Goal: Task Accomplishment & Management: Complete application form

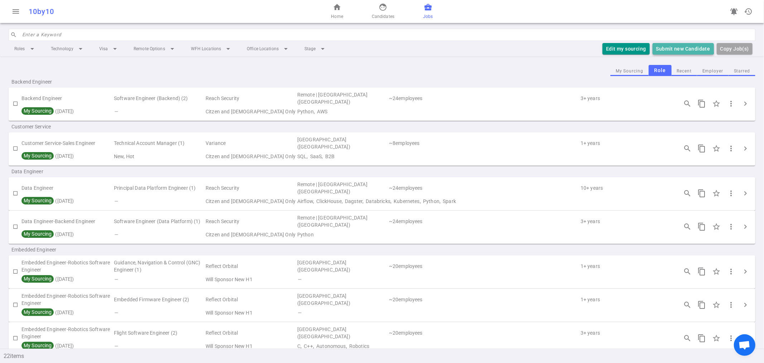
click at [679, 47] on button "Submit new Candidate" at bounding box center [683, 49] width 61 height 12
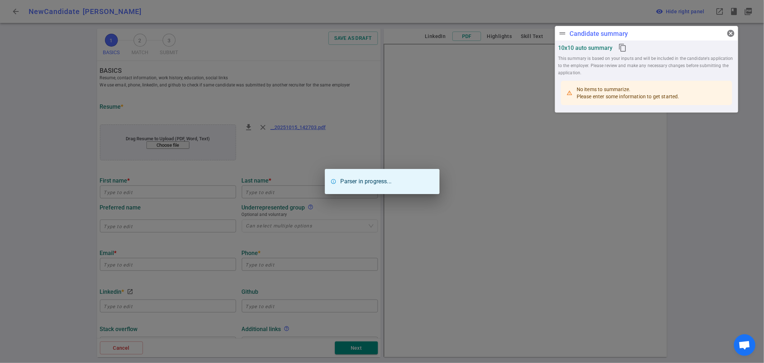
type input "Mohammadreza"
type input "Soltaninia"
type input "[EMAIL_ADDRESS][DOMAIN_NAME]"
type input "[PHONE_NUMBER]"
type input "[URL][DOMAIN_NAME][PERSON_NAME]"
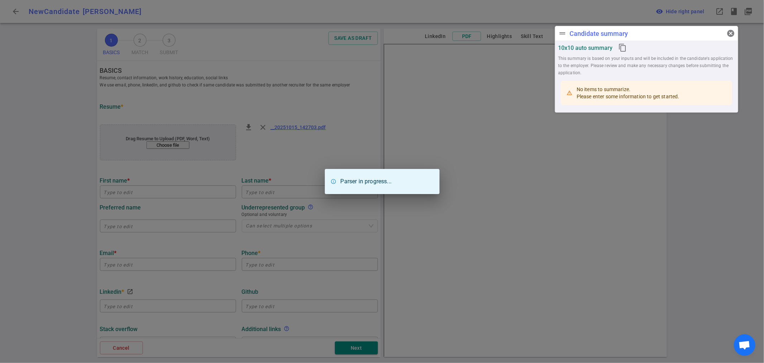
type textarea "[URL][DOMAIN_NAME][DOMAIN_NAME][DOMAIN_NAME]"
type input "Adonis Studio"
type textarea "Founder"
type input "9.8"
type input "[PERSON_NAME][GEOGRAPHIC_DATA]"
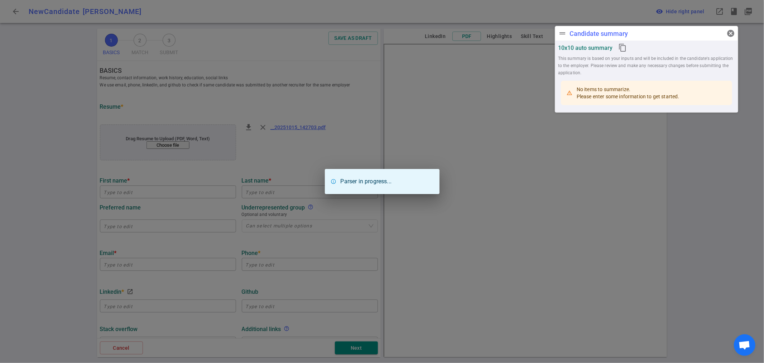
type input "Machine Learning, Quantum Computing"
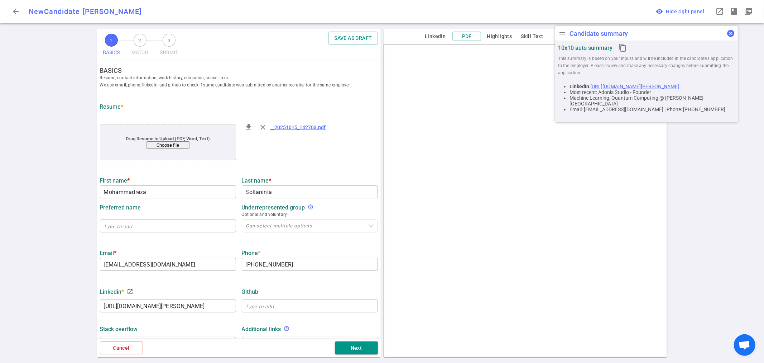
click at [734, 33] on span "cancel" at bounding box center [731, 33] width 9 height 9
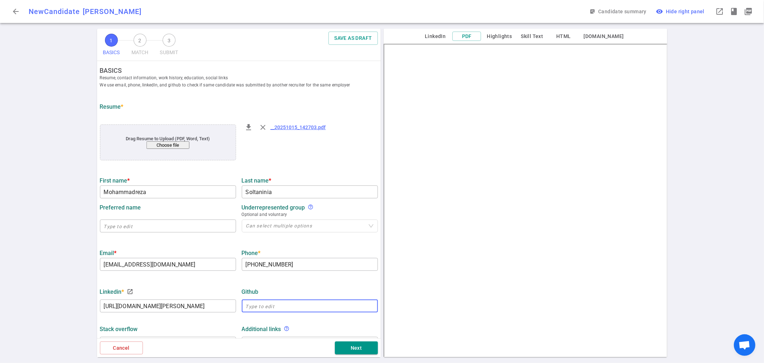
click at [259, 305] on input "text" at bounding box center [310, 305] width 136 height 11
paste input "[URL][DOMAIN_NAME]"
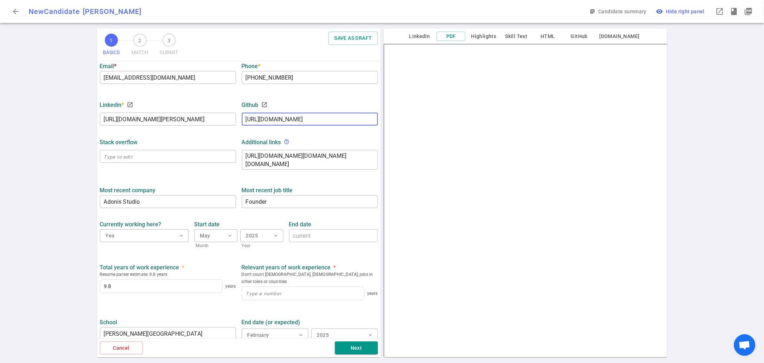
scroll to position [199, 0]
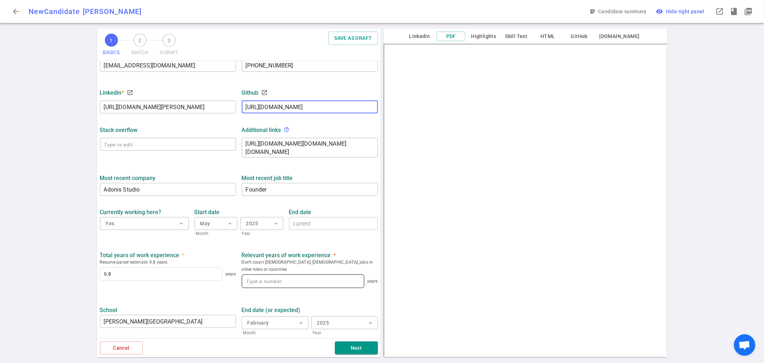
type input "[URL][DOMAIN_NAME]"
click at [263, 274] on input at bounding box center [303, 280] width 122 height 13
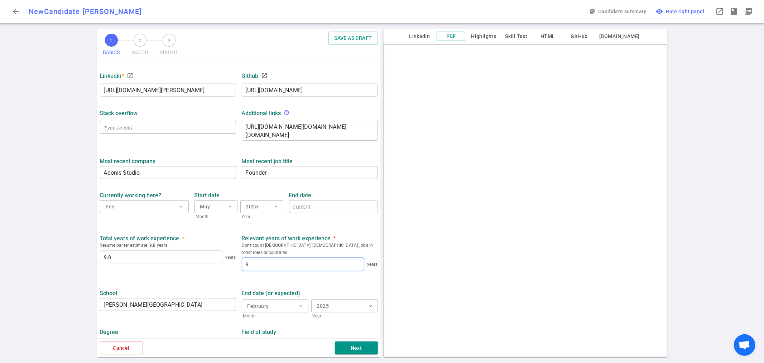
scroll to position [230, 0]
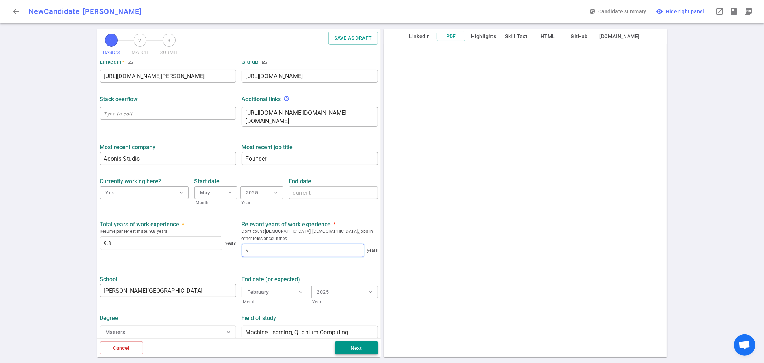
type input "9"
drag, startPoint x: 367, startPoint y: 345, endPoint x: 362, endPoint y: 341, distance: 6.1
click at [367, 345] on button "Next" at bounding box center [356, 347] width 43 height 13
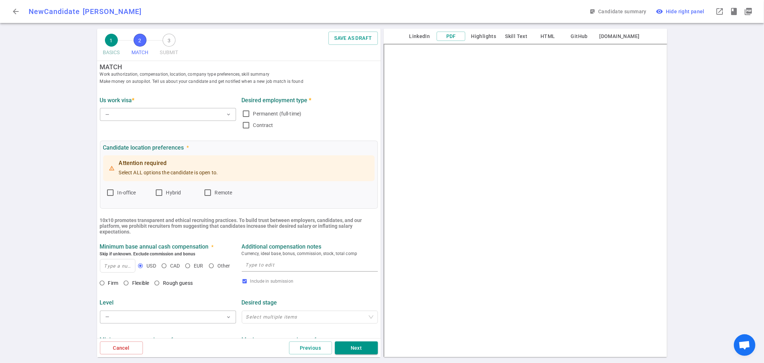
scroll to position [0, 0]
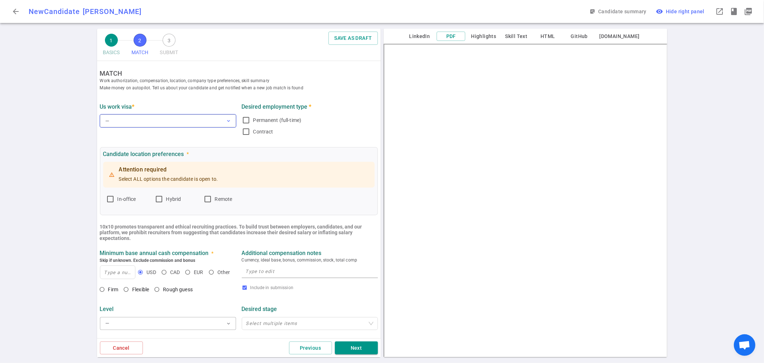
click at [200, 118] on button "— expand_more" at bounding box center [168, 120] width 136 height 13
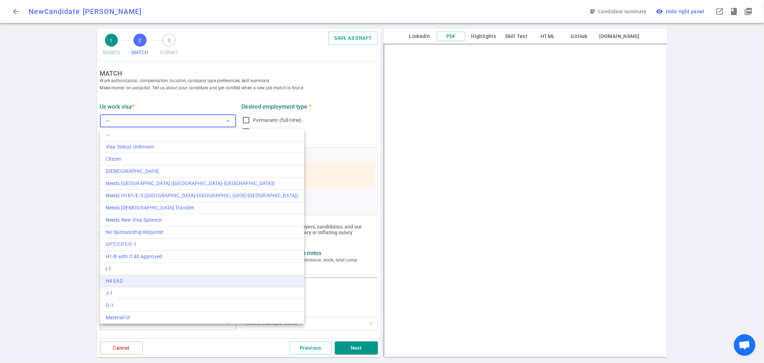
click at [130, 281] on div "H4 EAD" at bounding box center [202, 281] width 193 height 8
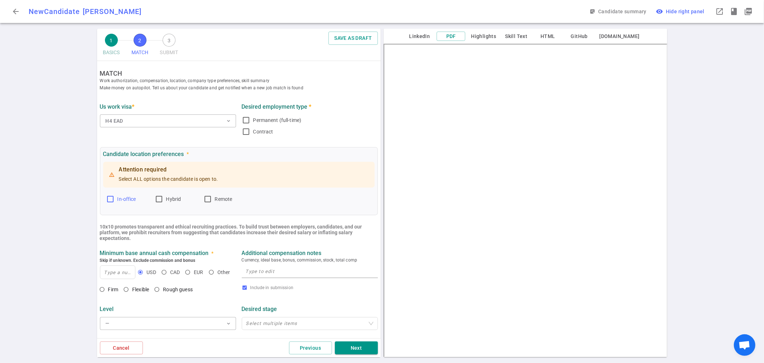
click at [110, 201] on input "In-office" at bounding box center [110, 199] width 9 height 9
checkbox input "true"
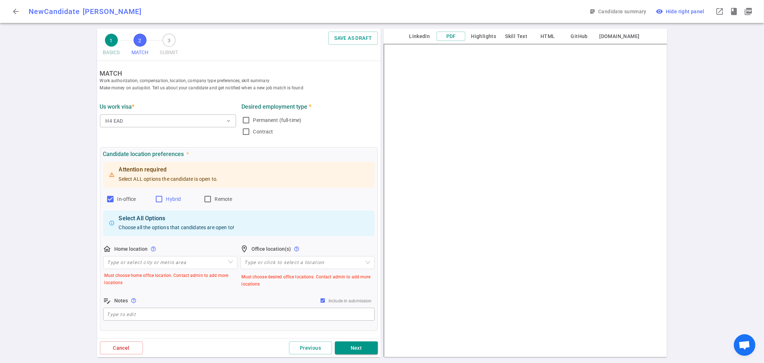
drag, startPoint x: 167, startPoint y: 200, endPoint x: 162, endPoint y: 201, distance: 4.7
click at [167, 201] on span "Hybrid" at bounding box center [173, 199] width 15 height 6
click at [163, 201] on input "Hybrid" at bounding box center [159, 199] width 9 height 9
checkbox input "true"
click at [210, 199] on input "Remote" at bounding box center [208, 199] width 9 height 9
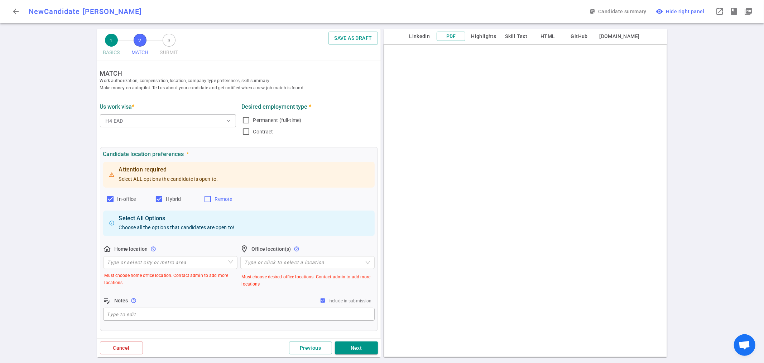
checkbox input "true"
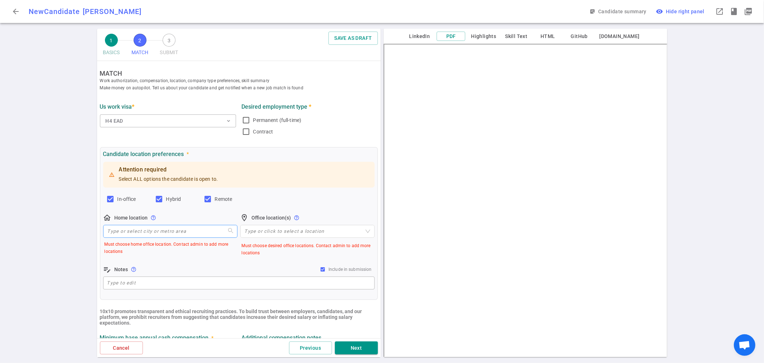
drag, startPoint x: 176, startPoint y: 235, endPoint x: 179, endPoint y: 230, distance: 6.6
click at [176, 235] on input "search" at bounding box center [170, 231] width 126 height 12
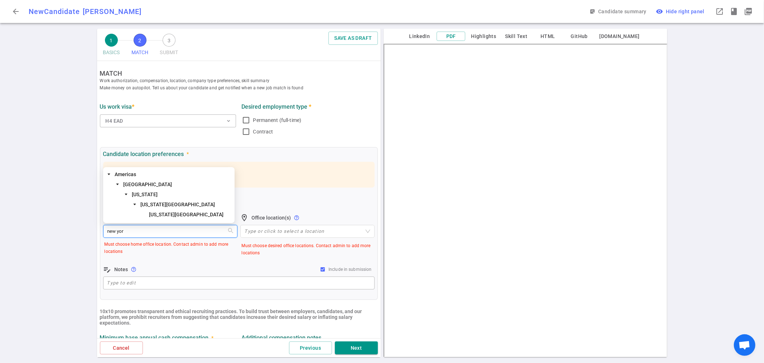
type input "[US_STATE]"
click at [152, 193] on span "[US_STATE]" at bounding box center [145, 194] width 26 height 6
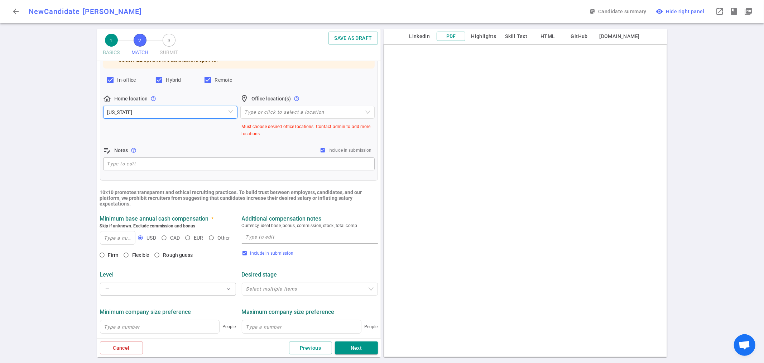
scroll to position [119, 0]
click at [120, 235] on input at bounding box center [117, 237] width 35 height 13
click at [125, 252] on input "Flexible" at bounding box center [126, 254] width 12 height 12
radio input "true"
click at [281, 234] on textarea at bounding box center [310, 236] width 128 height 8
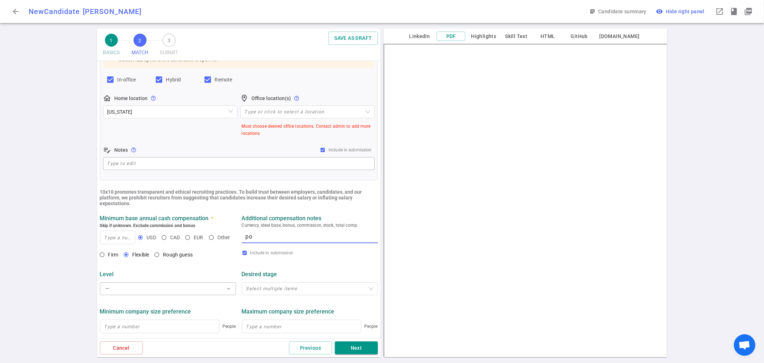
type textarea "p"
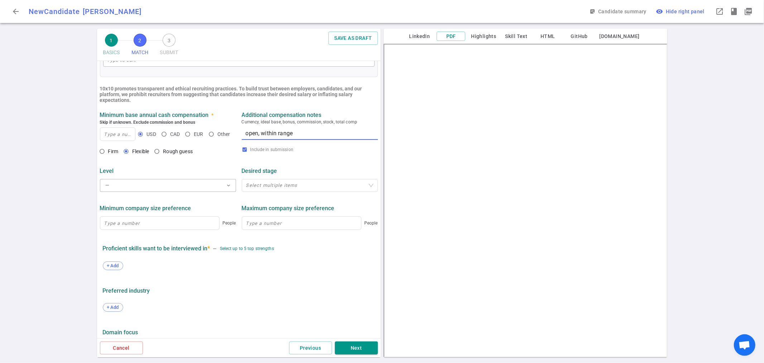
scroll to position [247, 0]
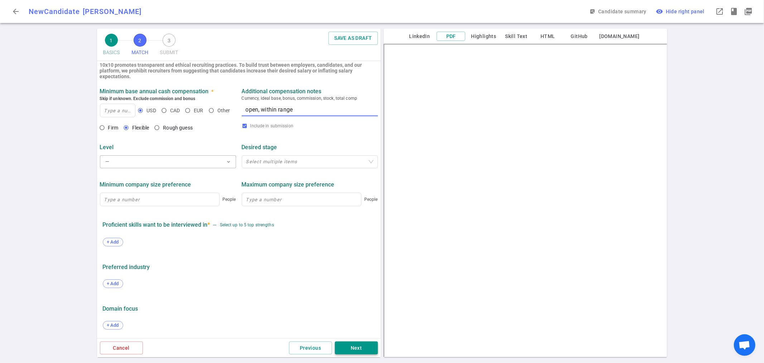
type textarea "open, within range"
click at [359, 349] on button "Next" at bounding box center [356, 347] width 43 height 13
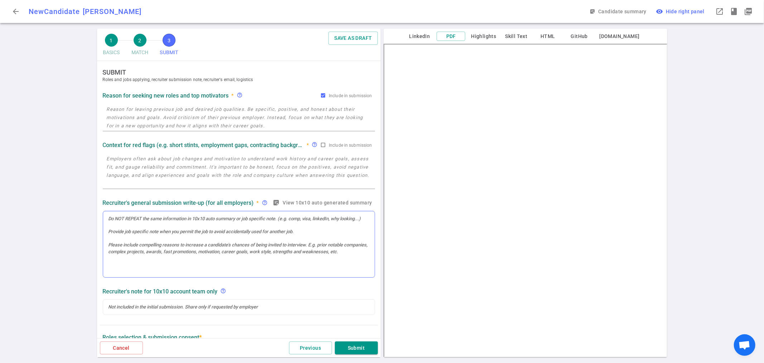
scroll to position [0, 0]
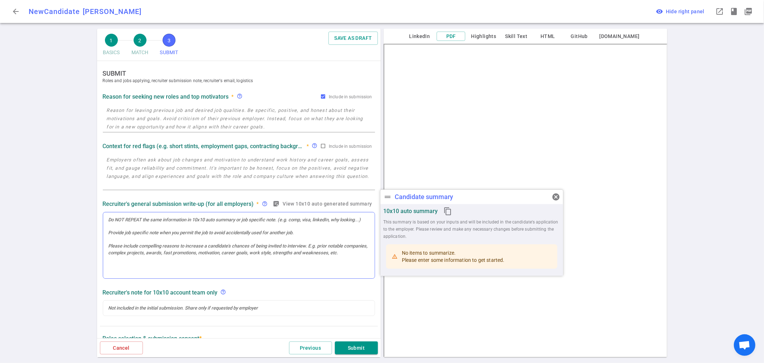
click at [144, 238] on div at bounding box center [239, 245] width 272 height 66
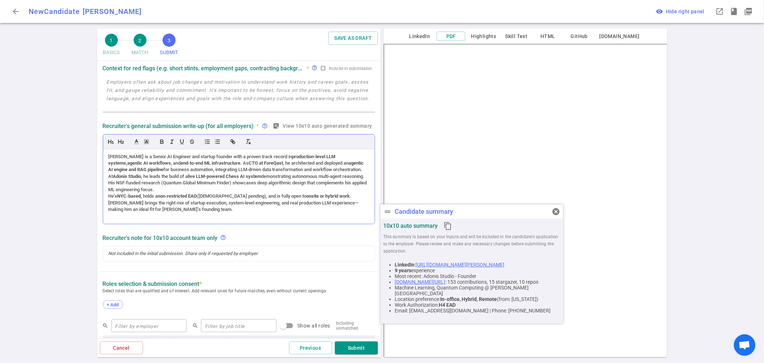
scroll to position [80, 0]
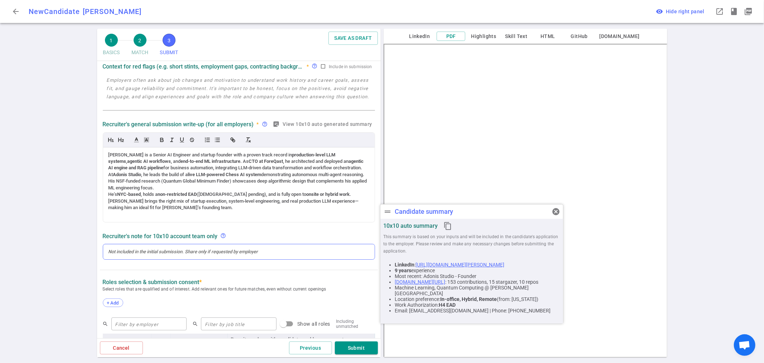
click at [266, 253] on div at bounding box center [239, 251] width 261 height 6
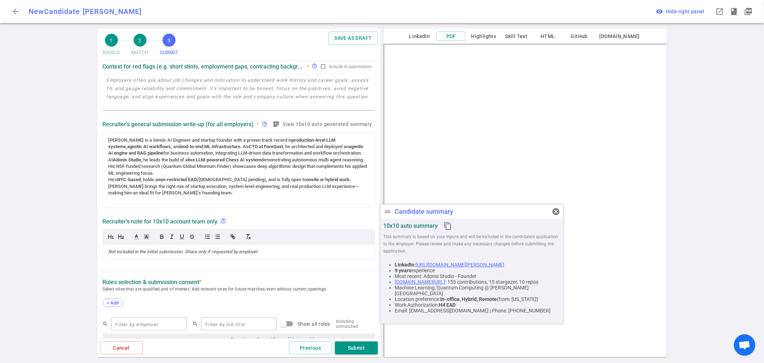
scroll to position [65, 0]
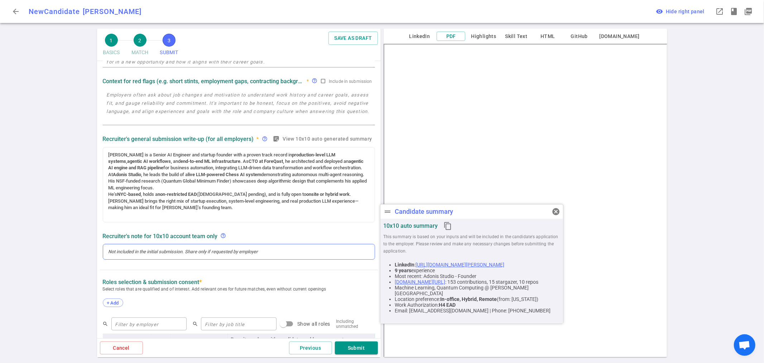
click at [129, 252] on div at bounding box center [239, 251] width 261 height 6
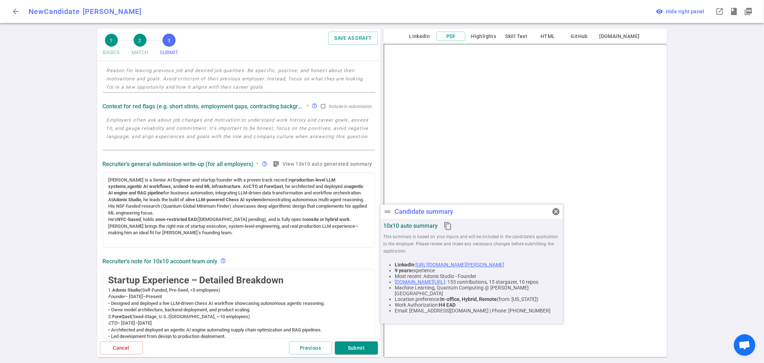
scroll to position [25, 0]
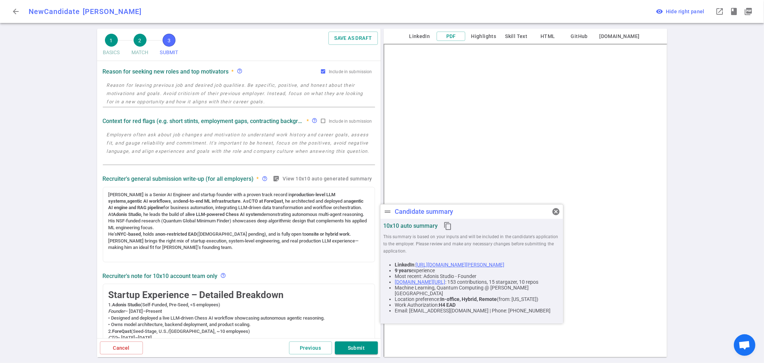
click at [161, 140] on textarea at bounding box center [239, 146] width 264 height 33
paste textarea "[PERSON_NAME]’s latest record confirms full compliance with [PERSON_NAME]’s mus…"
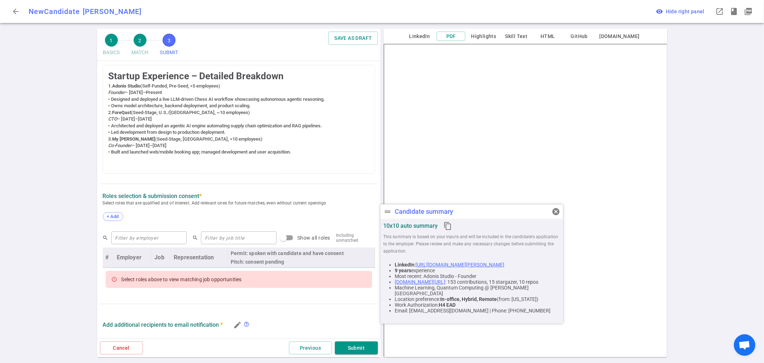
scroll to position [303, 0]
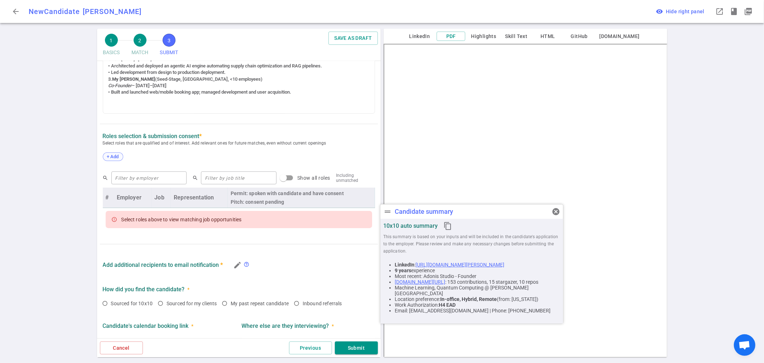
type textarea "[PERSON_NAME]’s latest record confirms full compliance with [PERSON_NAME]’s mus…"
click at [113, 158] on span "+ Add" at bounding box center [113, 156] width 17 height 5
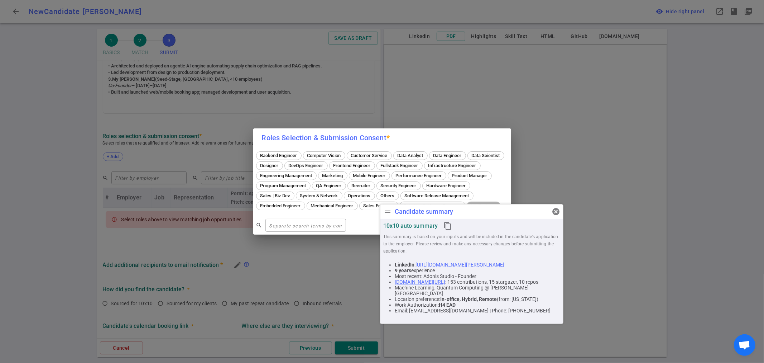
click at [469, 208] on span "ML Engineer" at bounding box center [484, 205] width 30 height 5
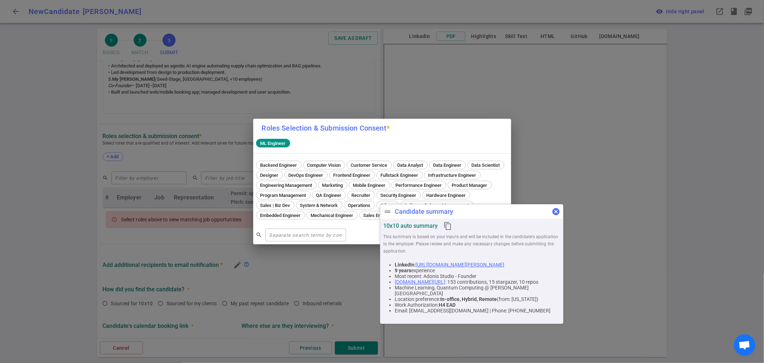
click at [556, 209] on span "cancel" at bounding box center [556, 211] width 9 height 9
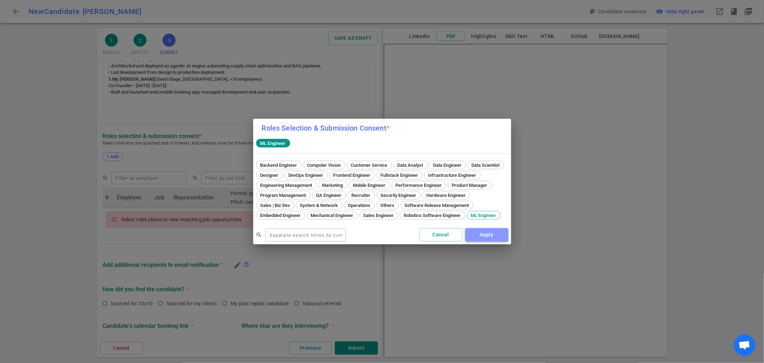
click at [485, 239] on button "Apply" at bounding box center [486, 234] width 43 height 13
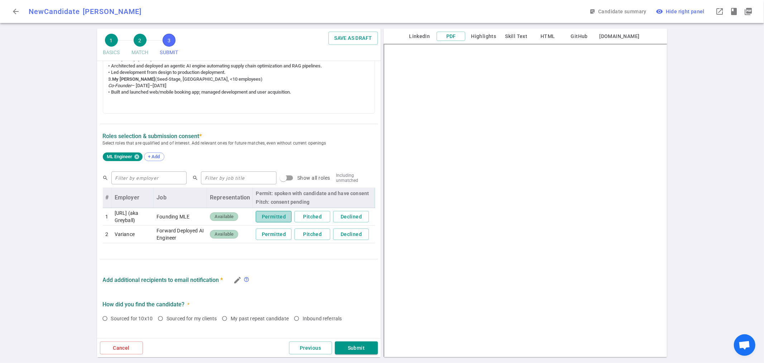
click at [277, 217] on button "Permitted" at bounding box center [274, 217] width 36 height 12
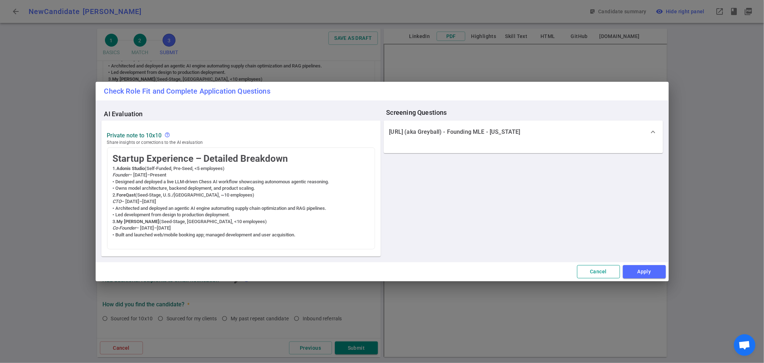
click at [596, 274] on button "Cancel" at bounding box center [598, 271] width 43 height 13
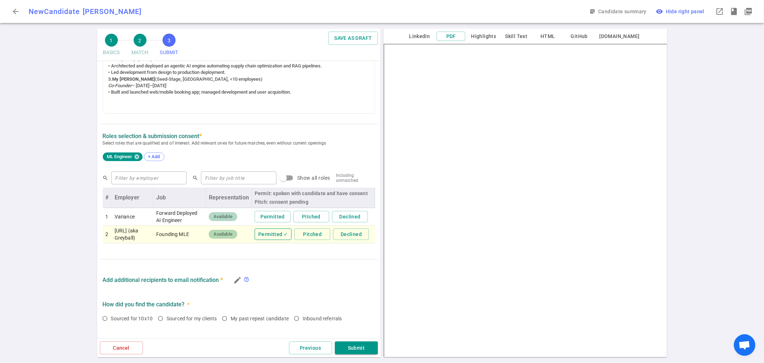
click at [266, 239] on button "Permitted ✓" at bounding box center [273, 234] width 37 height 12
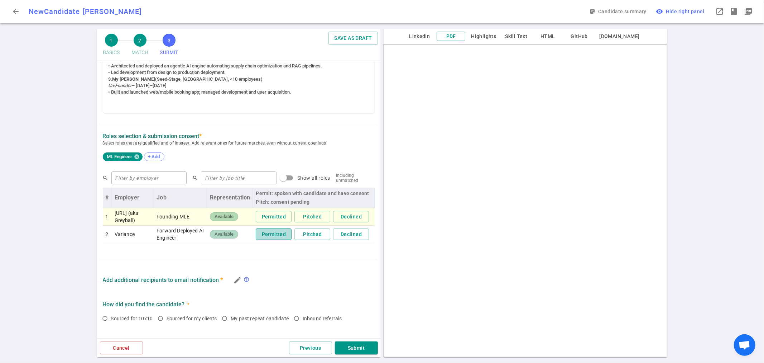
click at [262, 237] on button "Permitted" at bounding box center [274, 234] width 36 height 12
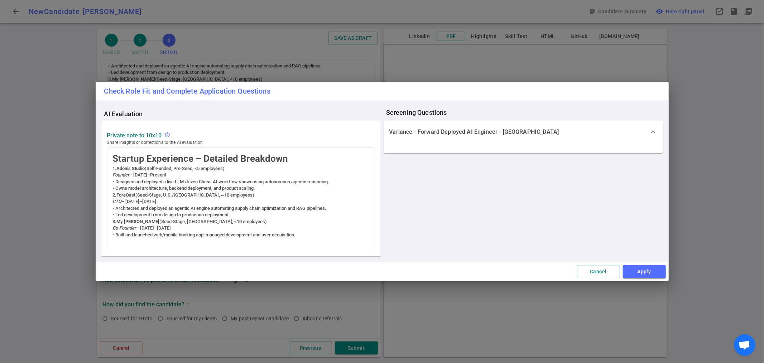
click at [262, 231] on div "Co-Founder – [DATE]–[DATE]" at bounding box center [241, 228] width 257 height 6
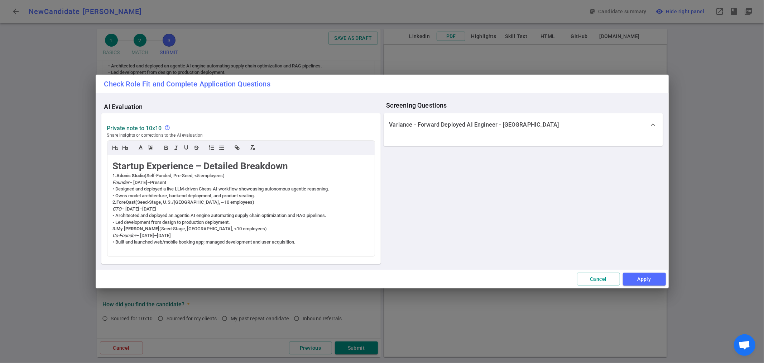
click at [595, 281] on div "Check Role Fit and Complete Application Questions AI Evaluation Private Note to…" at bounding box center [382, 181] width 764 height 363
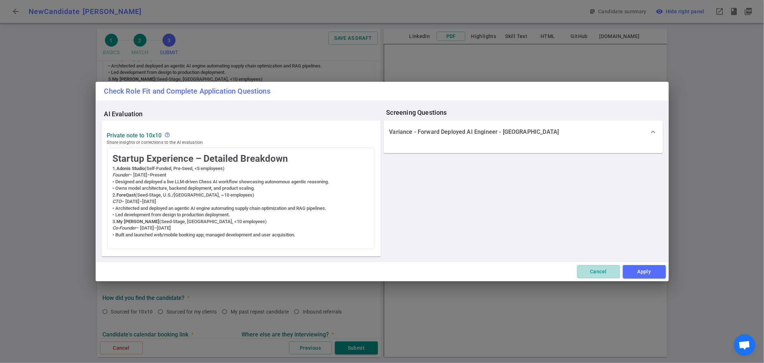
drag, startPoint x: 597, startPoint y: 271, endPoint x: 549, endPoint y: 257, distance: 50.0
click at [595, 271] on button "Cancel" at bounding box center [598, 271] width 43 height 13
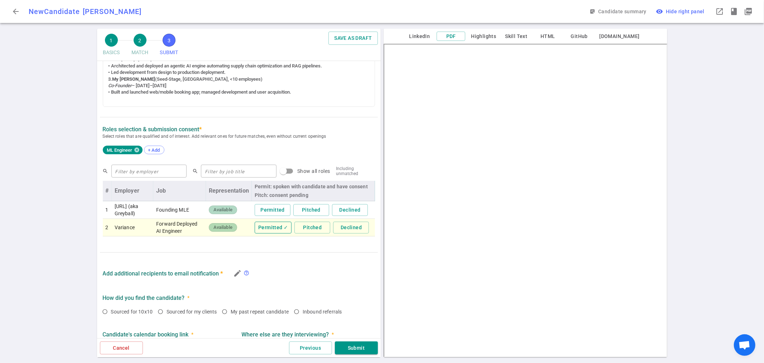
click at [269, 231] on button "Permitted ✓" at bounding box center [273, 227] width 37 height 12
click at [266, 210] on button "Permitted" at bounding box center [274, 210] width 36 height 12
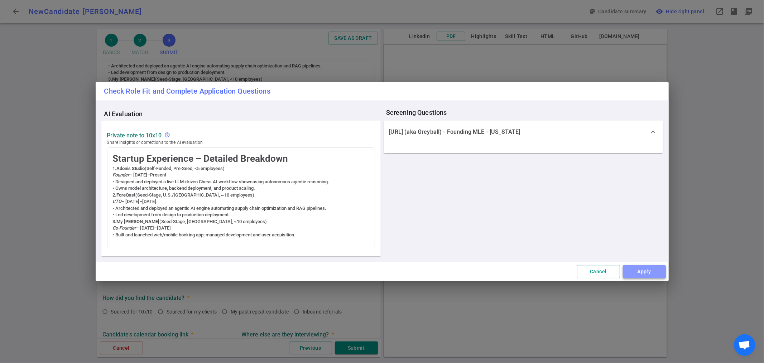
click at [644, 272] on button "Apply" at bounding box center [644, 271] width 43 height 13
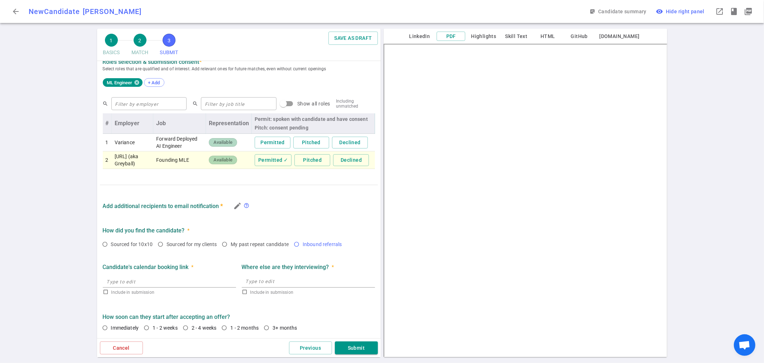
scroll to position [379, 0]
click at [103, 243] on input "Sourced for 10x10" at bounding box center [105, 244] width 12 height 12
radio input "true"
click at [105, 330] on input "Immediately" at bounding box center [105, 327] width 12 height 12
radio input "true"
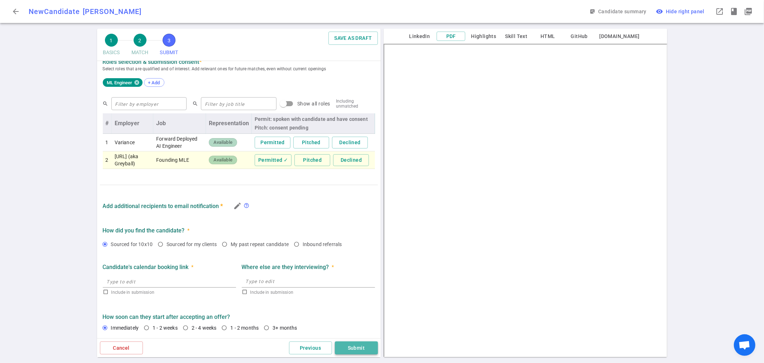
click at [354, 350] on button "Submit" at bounding box center [356, 347] width 43 height 13
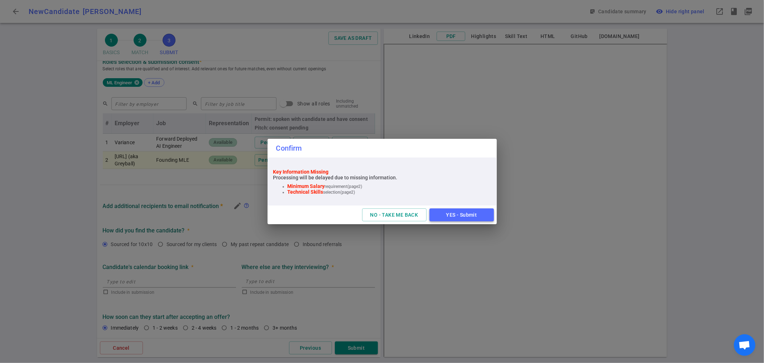
click at [457, 214] on button "YES - Submit" at bounding box center [462, 214] width 64 height 13
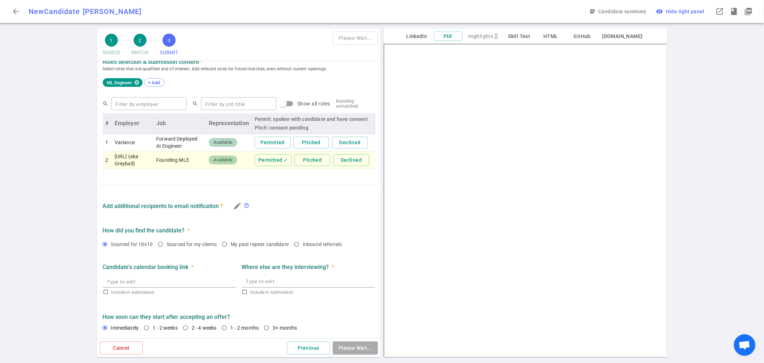
type textarea "[PERSON_NAME]’s latest record confirms full compliance with [PERSON_NAME]’s mus…"
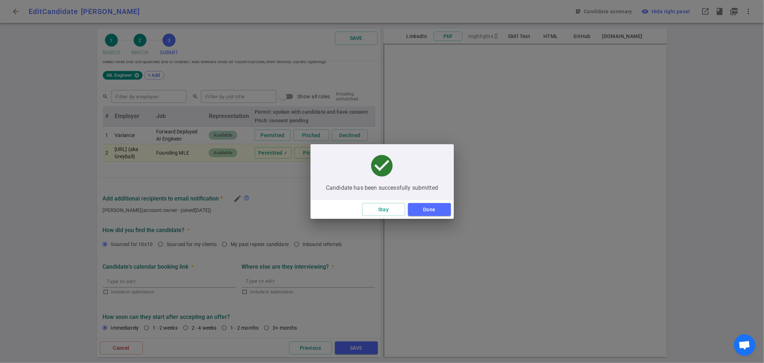
click at [432, 210] on button "Done" at bounding box center [429, 209] width 43 height 13
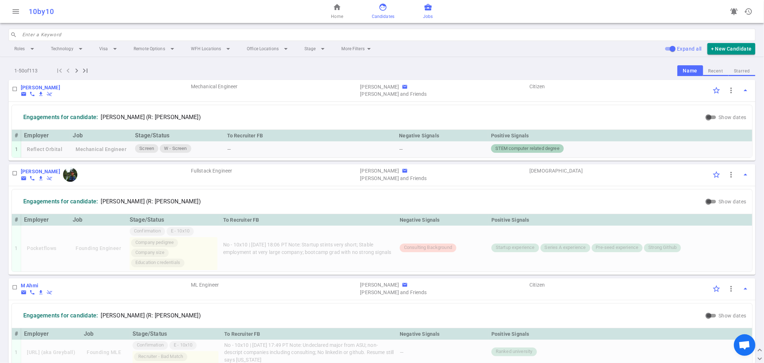
click at [432, 9] on span "business_center" at bounding box center [428, 7] width 9 height 9
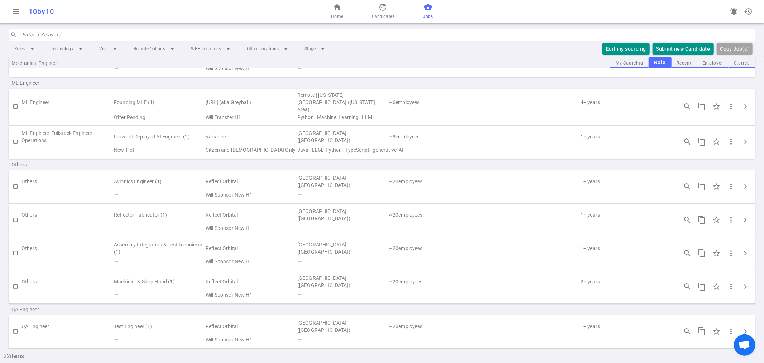
scroll to position [476, 0]
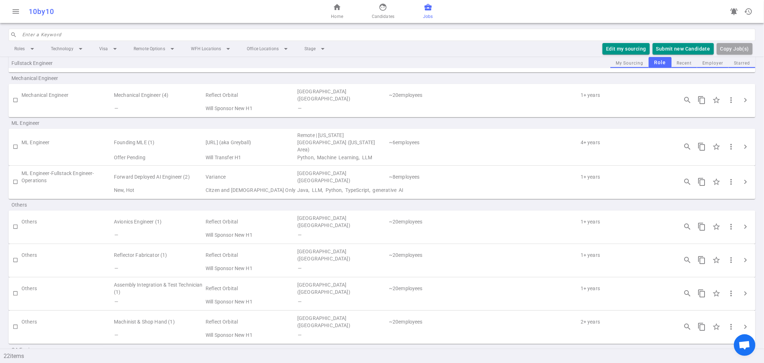
click at [61, 34] on input "search" at bounding box center [386, 34] width 729 height 11
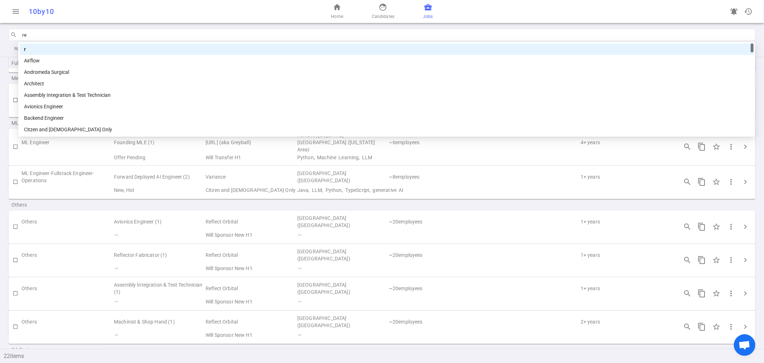
type input "ref"
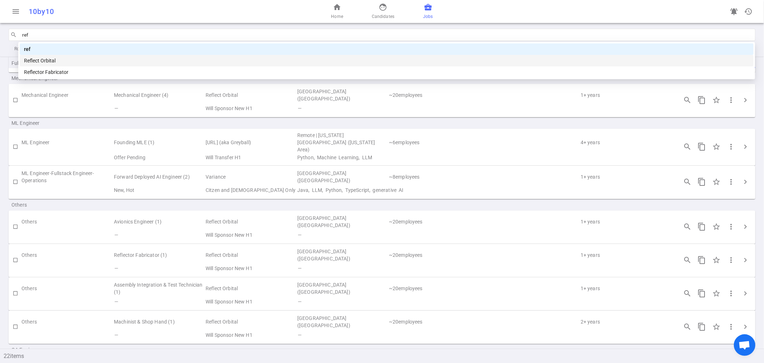
click at [108, 59] on div "Reflect Orbital" at bounding box center [387, 61] width 726 height 8
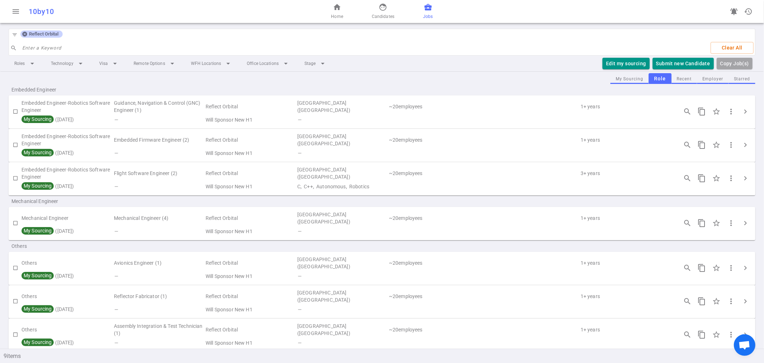
scroll to position [0, 0]
